Goal: Task Accomplishment & Management: Use online tool/utility

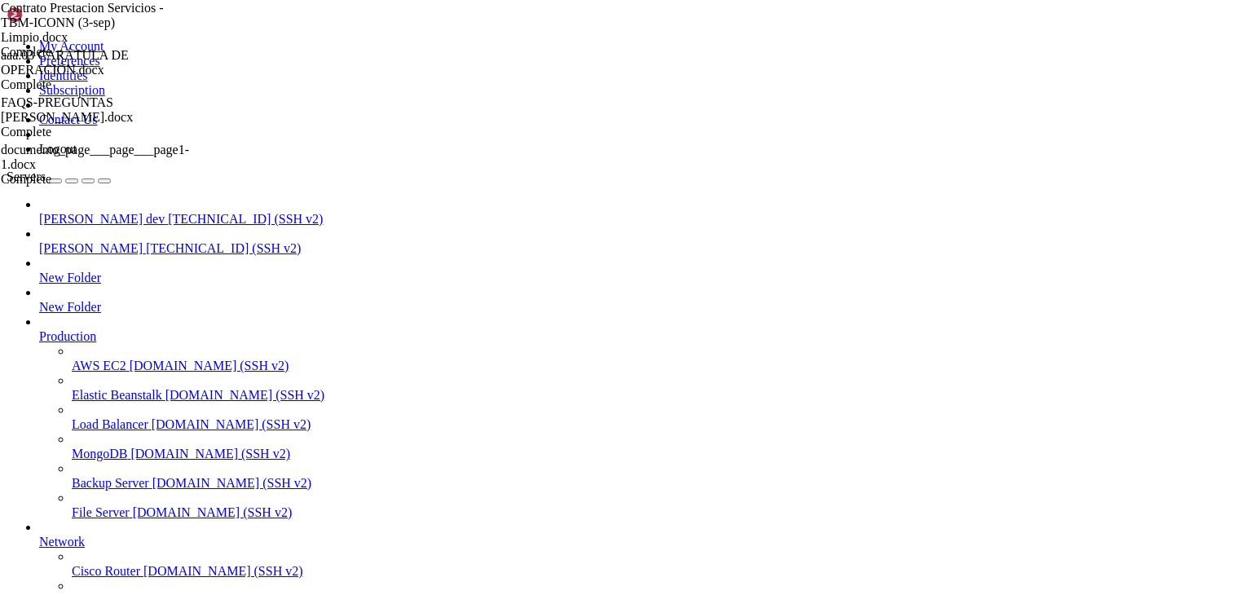
scroll to position [7, 2]
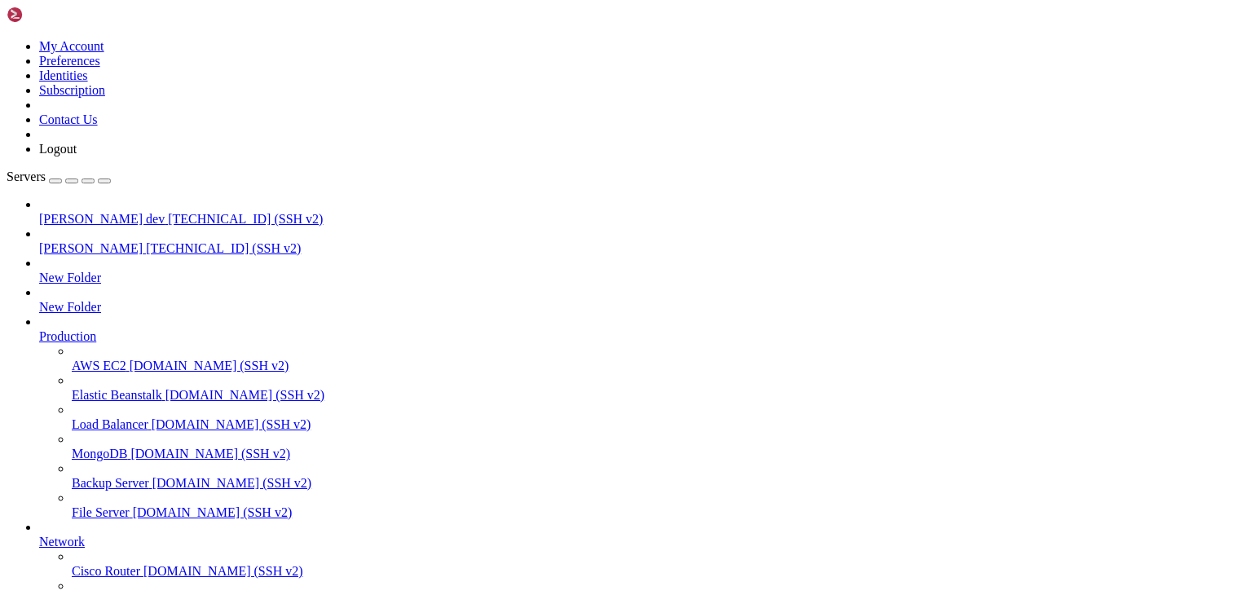
click at [85, 212] on span "[PERSON_NAME] dev" at bounding box center [101, 219] width 125 height 14
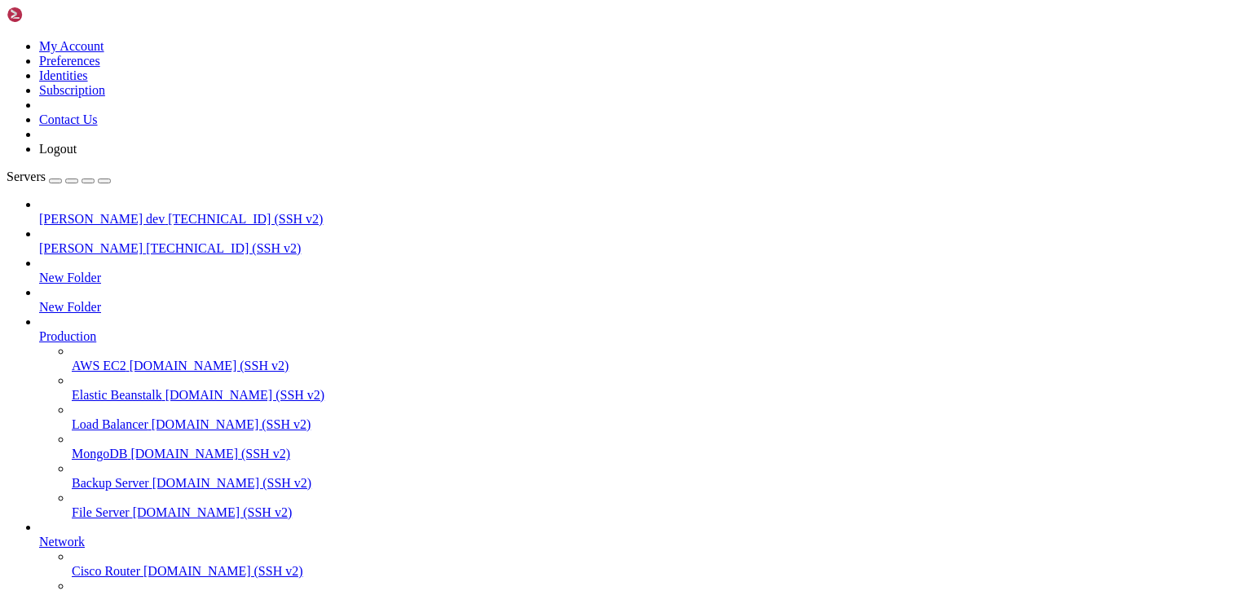
scroll to position [0, 0]
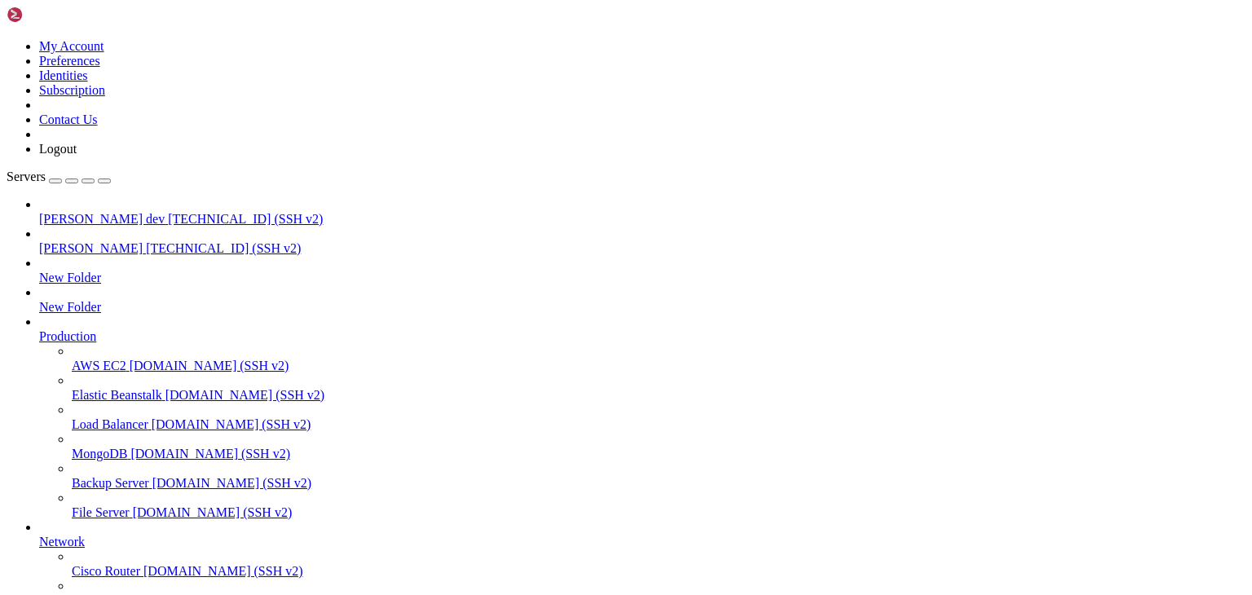
type input "/public_html/public/assets"
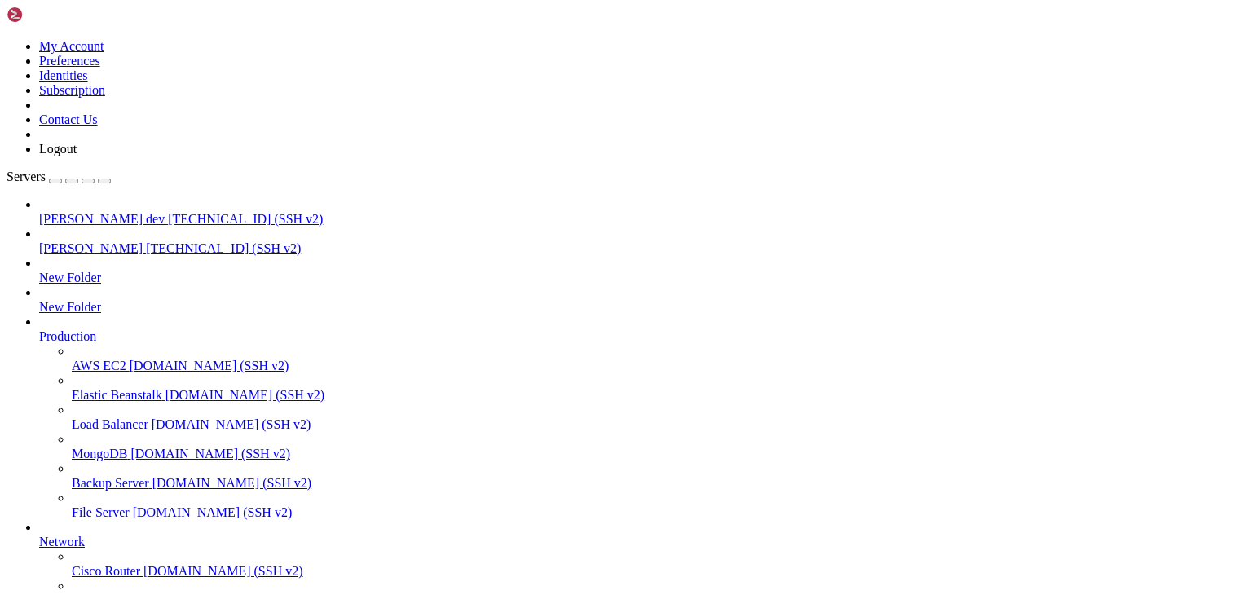
scroll to position [521, 0]
